Goal: Transaction & Acquisition: Book appointment/travel/reservation

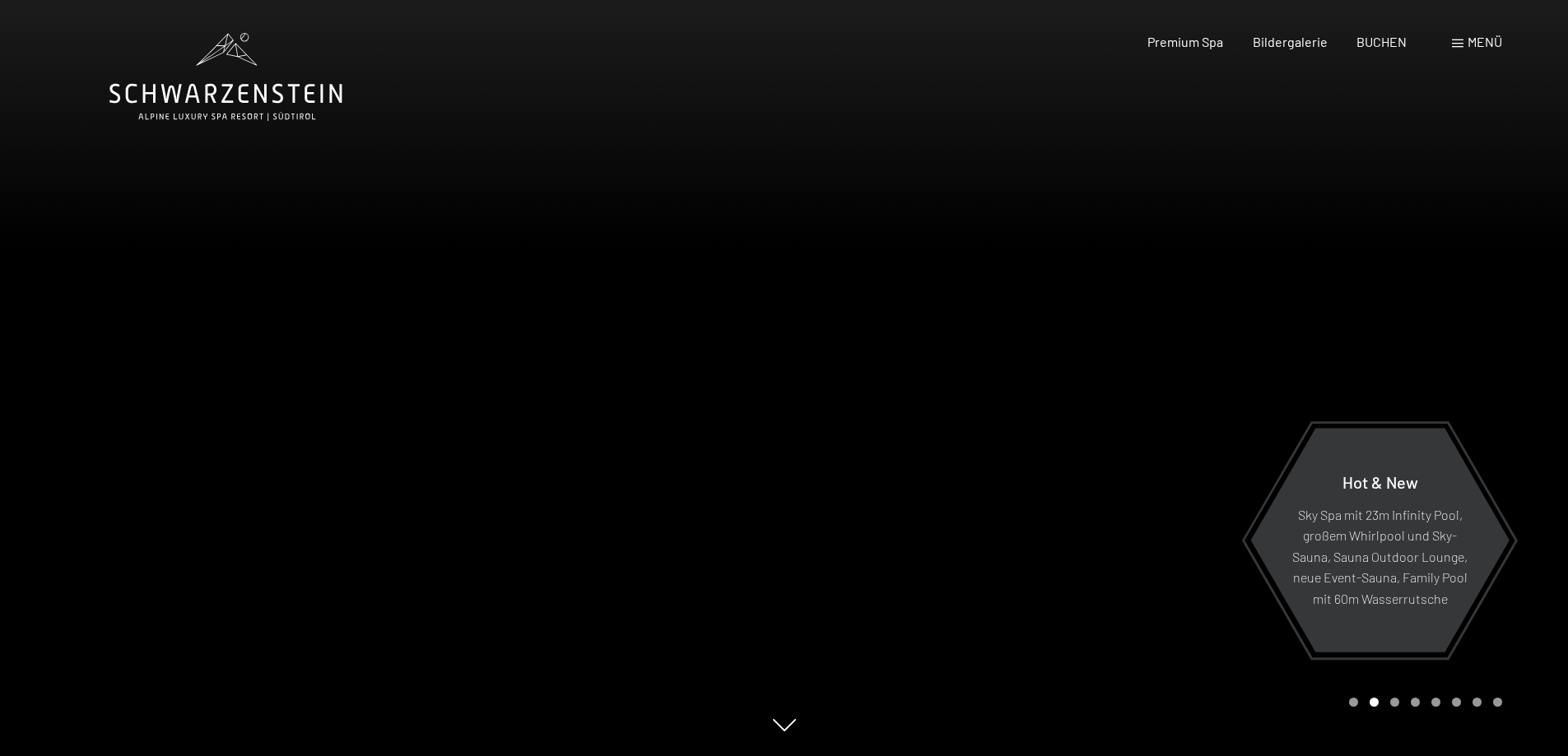
click at [1480, 45] on span "Menü" at bounding box center [1484, 41] width 34 height 15
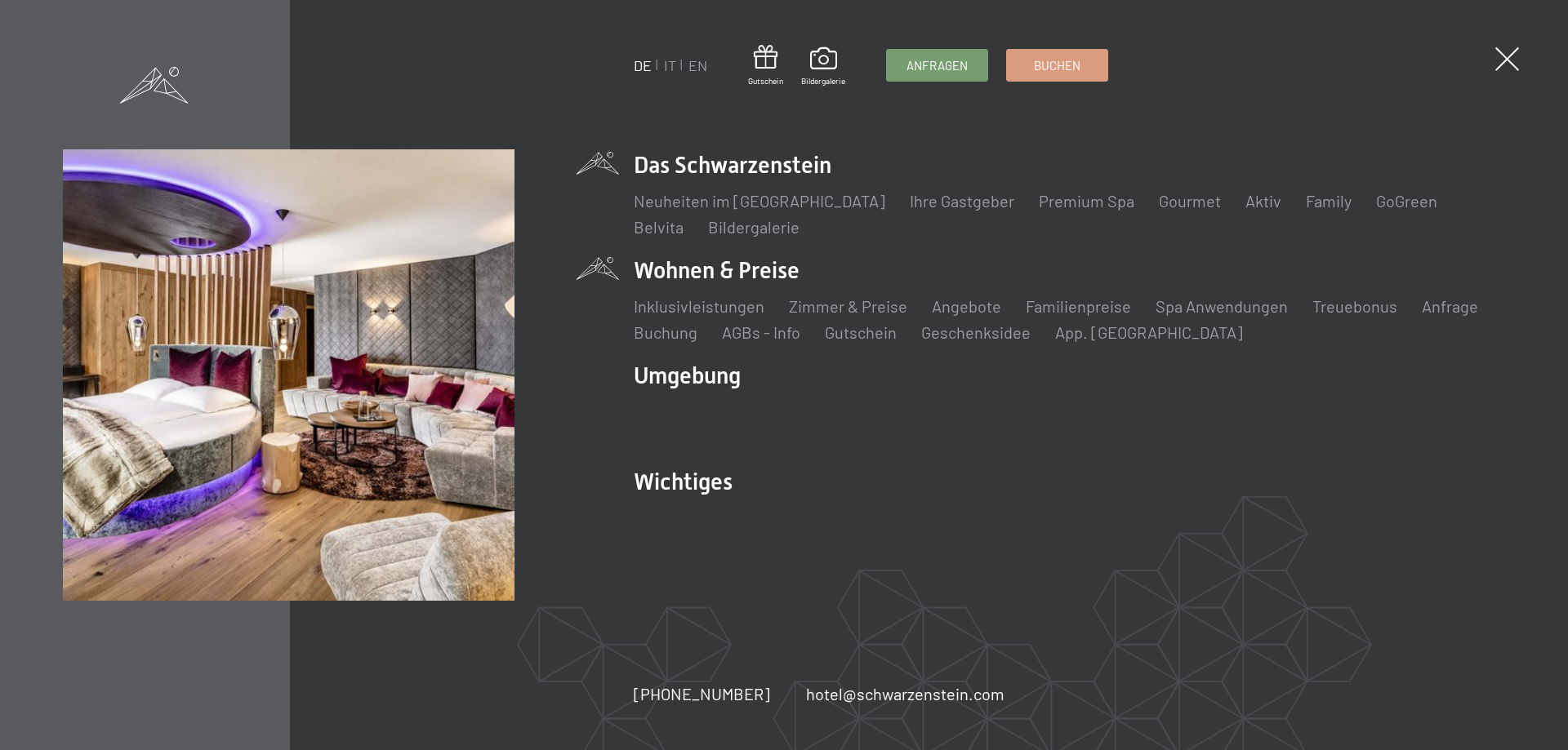
click at [766, 274] on li "Wohnen & Preise Inklusivleistungen Zimmer & Preise Liste Angebote Liste Familie…" at bounding box center [1069, 300] width 872 height 89
click at [992, 304] on link "Angebote" at bounding box center [967, 306] width 69 height 20
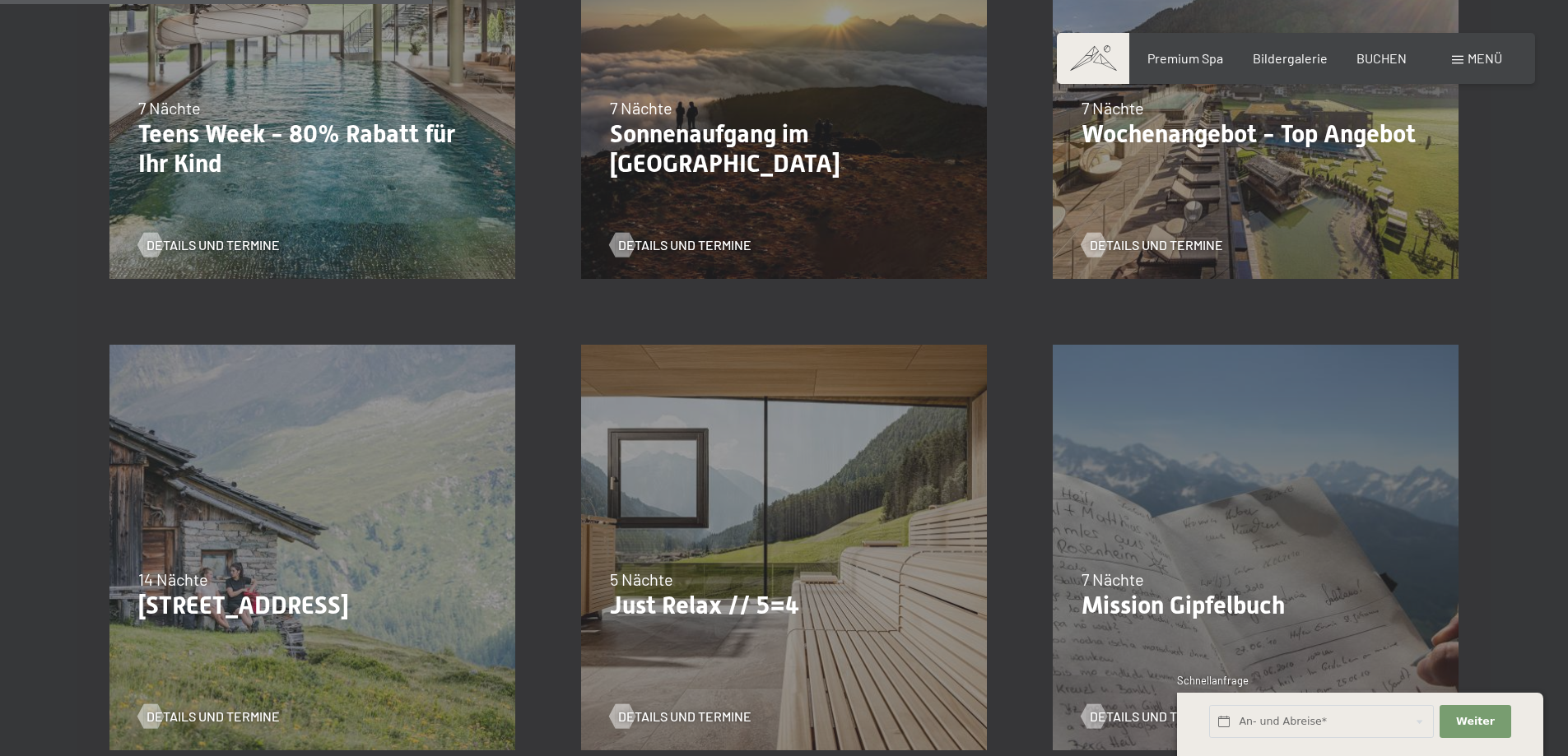
scroll to position [905, 0]
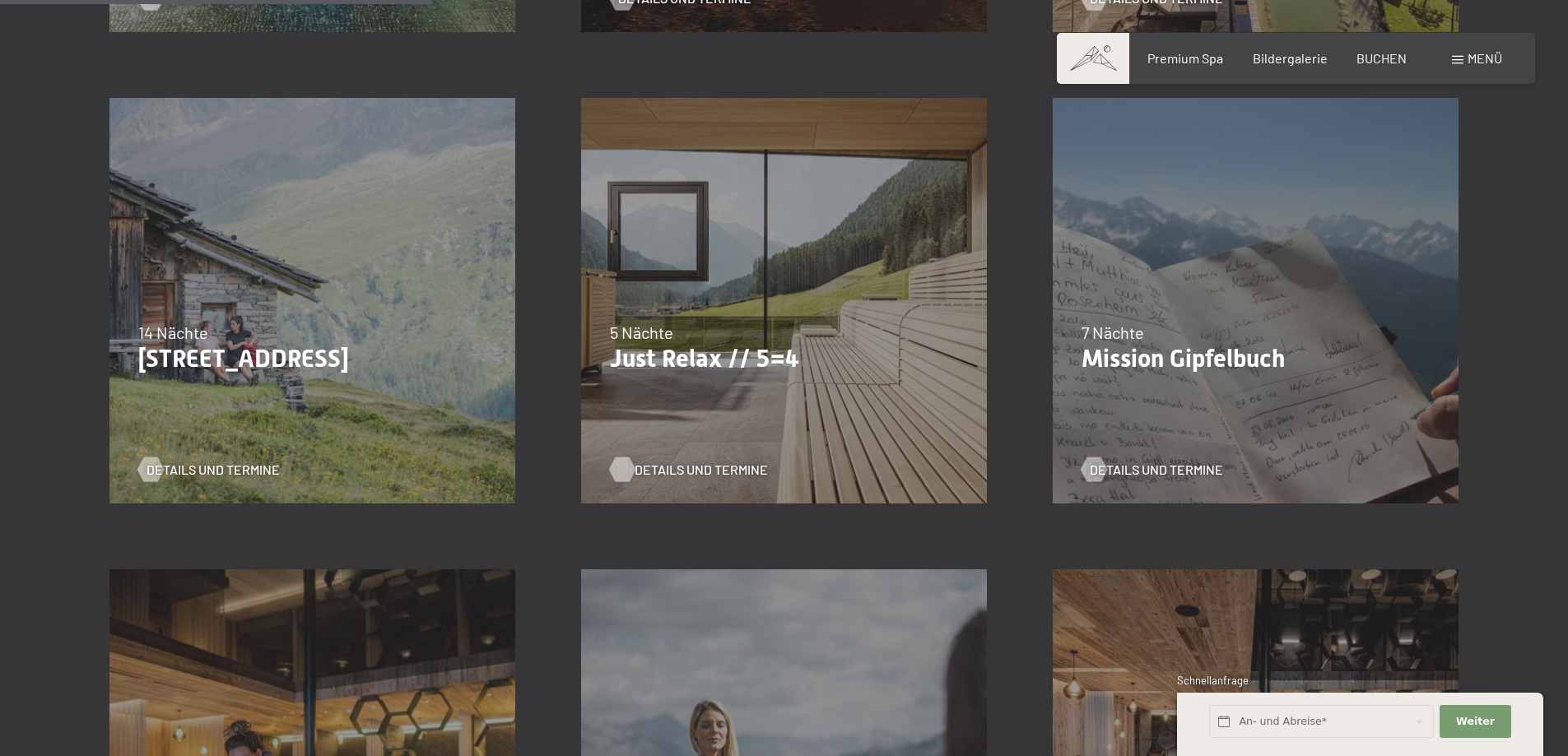
click at [686, 466] on span "Details und Termine" at bounding box center [701, 469] width 134 height 18
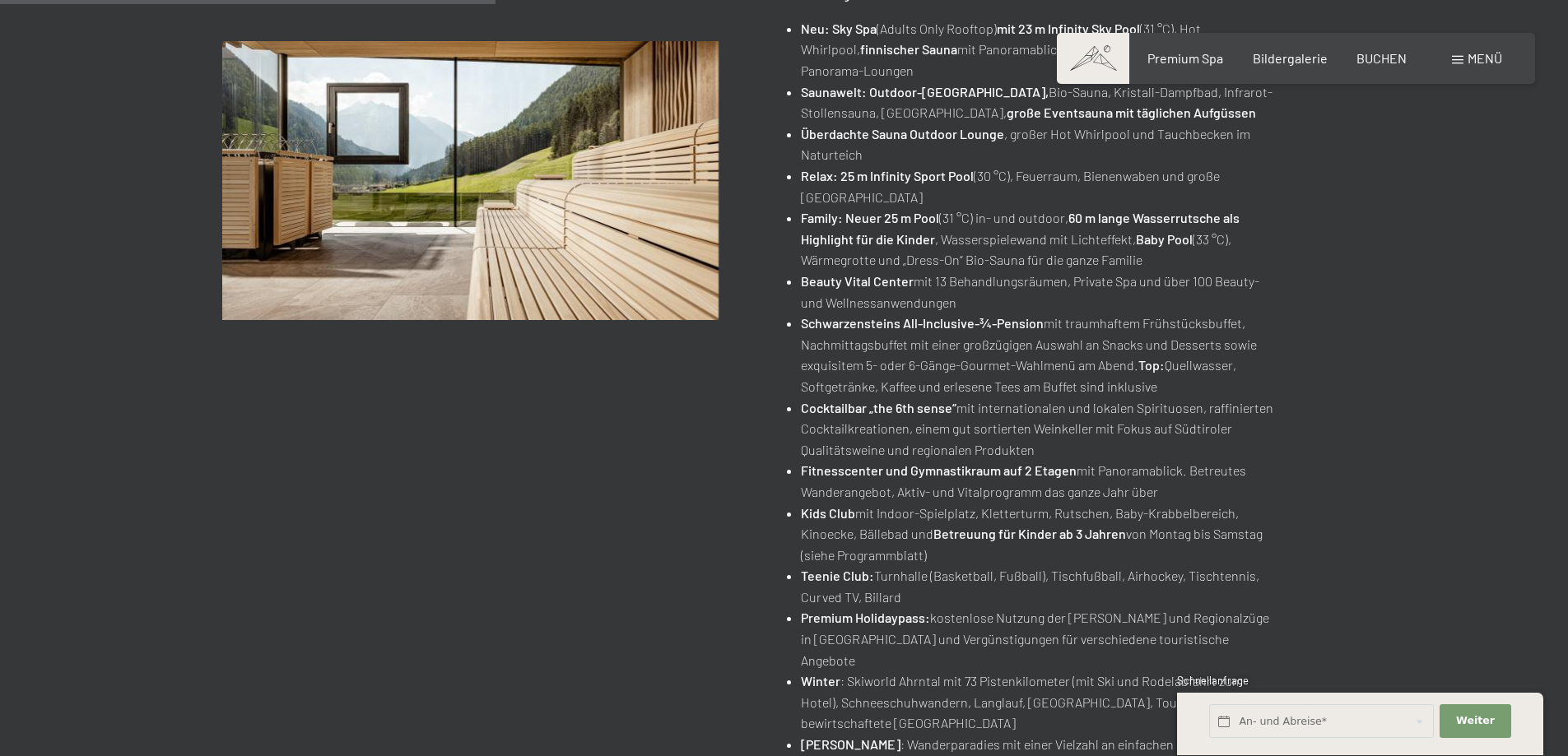
scroll to position [576, 0]
